Goal: Task Accomplishment & Management: Use online tool/utility

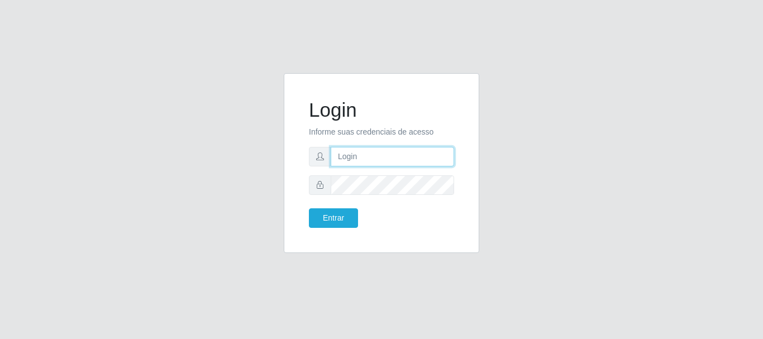
click at [351, 160] on input "text" at bounding box center [391, 157] width 123 height 20
type input "[EMAIL_ADDRESS][DOMAIN_NAME]"
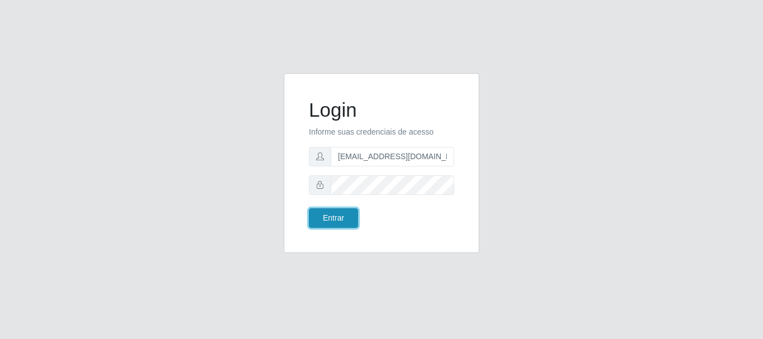
click at [340, 215] on button "Entrar" at bounding box center [333, 218] width 49 height 20
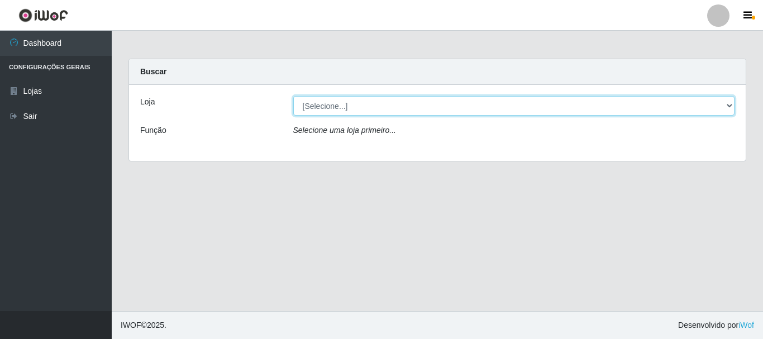
click at [293, 96] on select "[Selecione...] Super Show - [PERSON_NAME]" at bounding box center [514, 106] width 442 height 20
select select "120"
click option "Super Show - [PERSON_NAME]" at bounding box center [0, 0] width 0 height 0
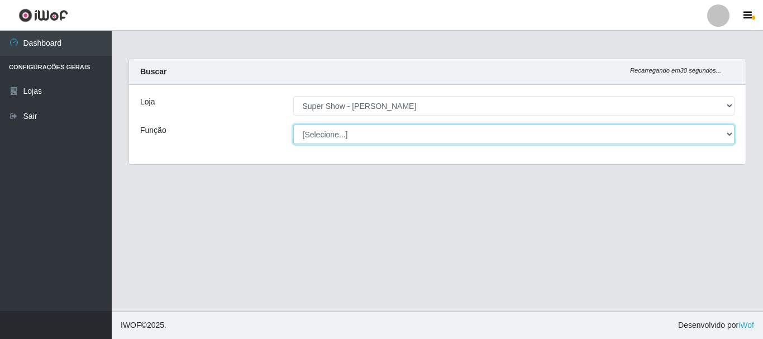
click at [293, 124] on select "[Selecione...] ASG Auxiliar de Estacionamento Balconista Embalador Embalador + …" at bounding box center [514, 134] width 442 height 20
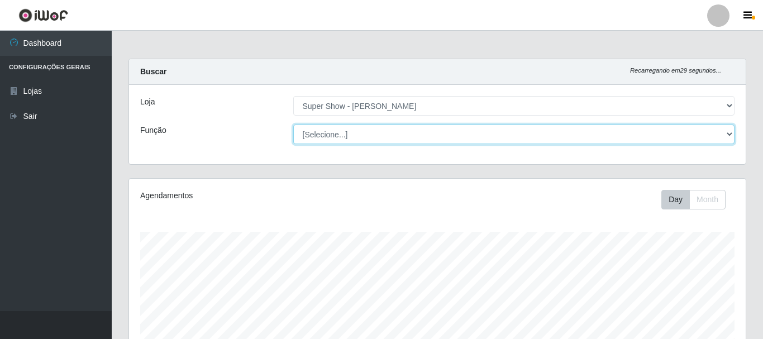
scroll to position [232, 616]
click option "Operador de Caixa" at bounding box center [0, 0] width 0 height 0
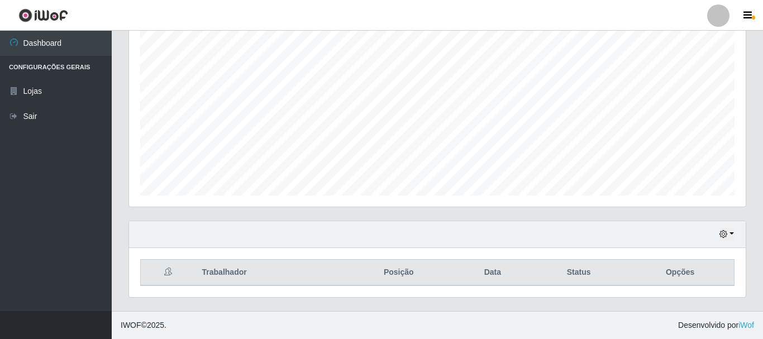
scroll to position [0, 0]
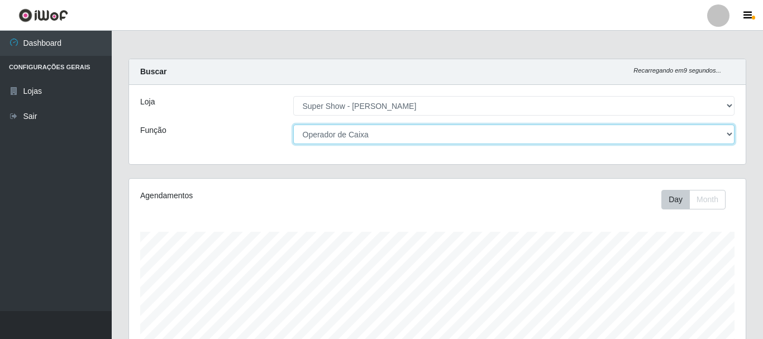
click at [293, 124] on select "[Selecione...] ASG Auxiliar de Estacionamento Balconista Embalador Embalador + …" at bounding box center [514, 134] width 442 height 20
select select "16"
click option "ASG" at bounding box center [0, 0] width 0 height 0
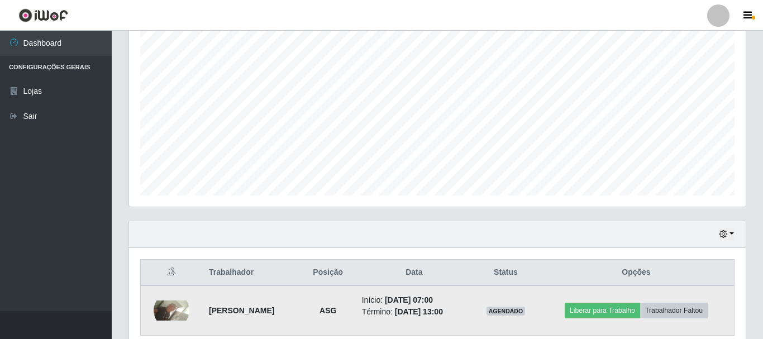
scroll to position [253, 0]
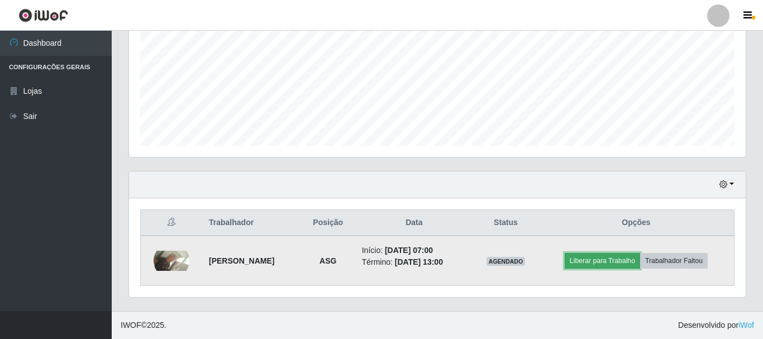
click at [596, 260] on button "Liberar para Trabalho" at bounding box center [601, 261] width 75 height 16
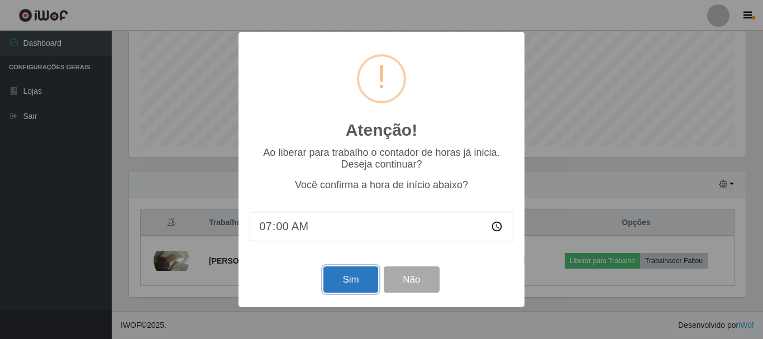
click at [341, 288] on button "Sim" at bounding box center [350, 279] width 54 height 26
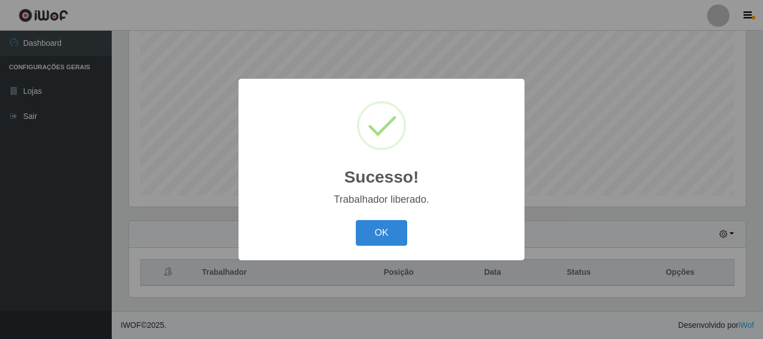
scroll to position [204, 0]
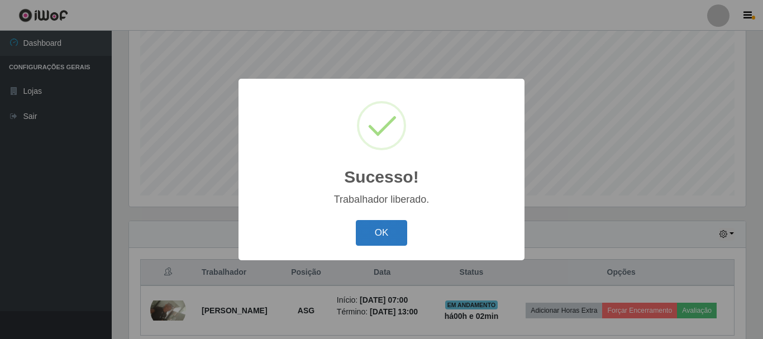
click at [368, 229] on button "OK" at bounding box center [382, 233] width 52 height 26
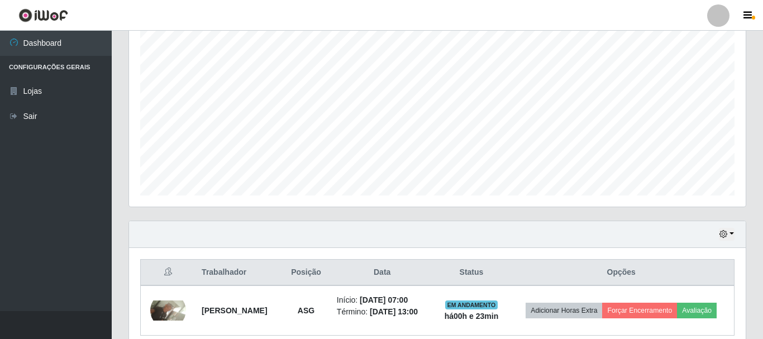
scroll to position [262, 0]
